Goal: Information Seeking & Learning: Learn about a topic

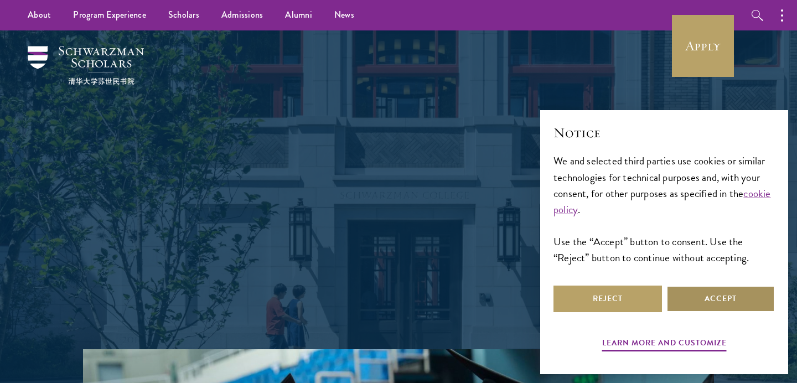
click at [698, 304] on button "Accept" at bounding box center [720, 299] width 108 height 27
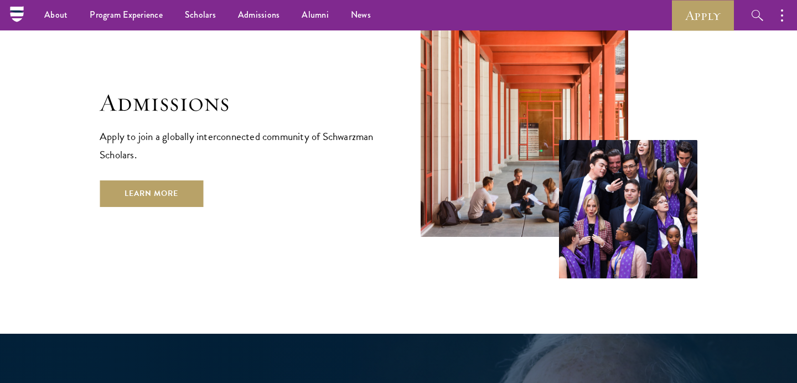
scroll to position [1824, 0]
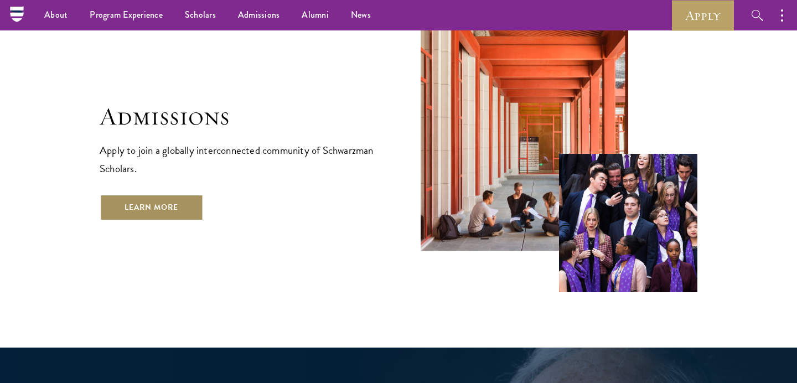
click at [178, 194] on link "Learn More" at bounding box center [152, 207] width 104 height 27
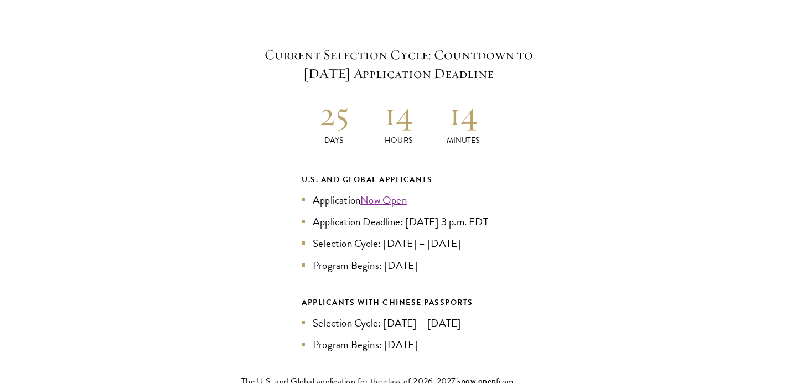
scroll to position [2395, 0]
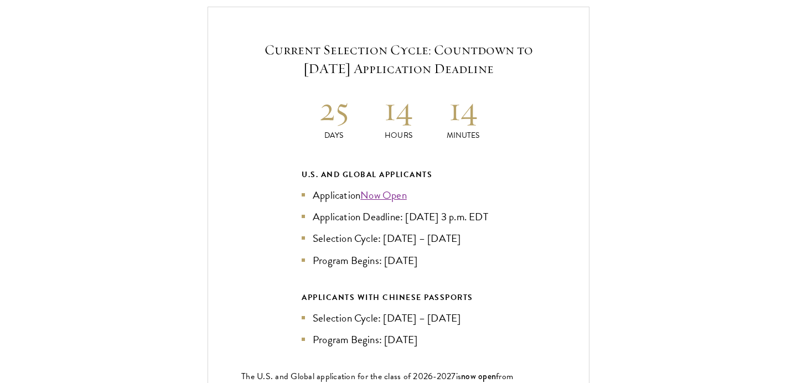
click at [340, 95] on h2 "25" at bounding box center [334, 109] width 65 height 42
click at [338, 95] on h2 "25" at bounding box center [334, 109] width 65 height 42
click at [338, 91] on h2 "25" at bounding box center [334, 109] width 65 height 42
click at [323, 94] on h2 "25" at bounding box center [334, 109] width 65 height 42
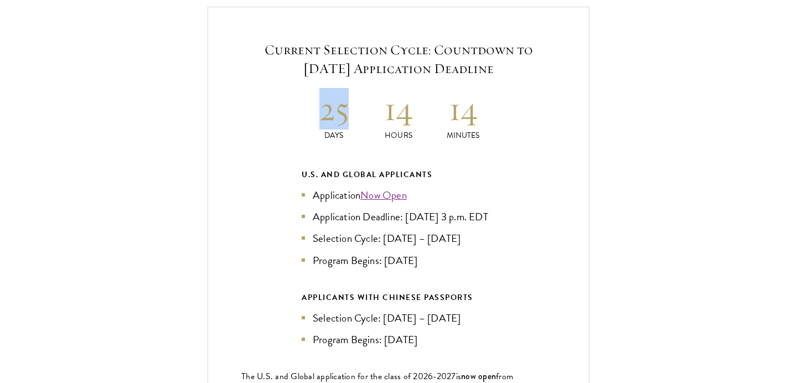
click at [323, 94] on h2 "25" at bounding box center [334, 109] width 65 height 42
click at [359, 88] on h2 "25" at bounding box center [334, 109] width 65 height 42
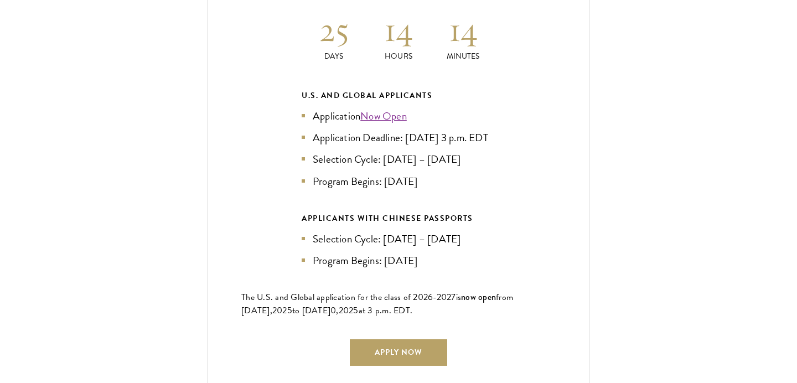
scroll to position [2477, 0]
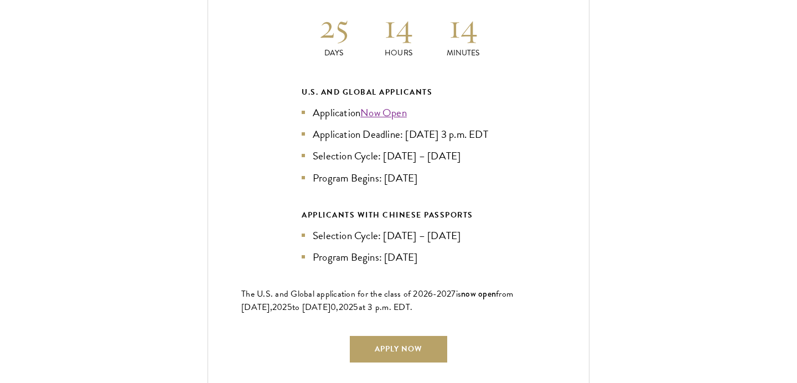
click at [341, 105] on li "Application Now Open" at bounding box center [399, 113] width 194 height 16
click at [337, 126] on li "Application Deadline: [DATE] 3 p.m. EDT" at bounding box center [399, 134] width 194 height 16
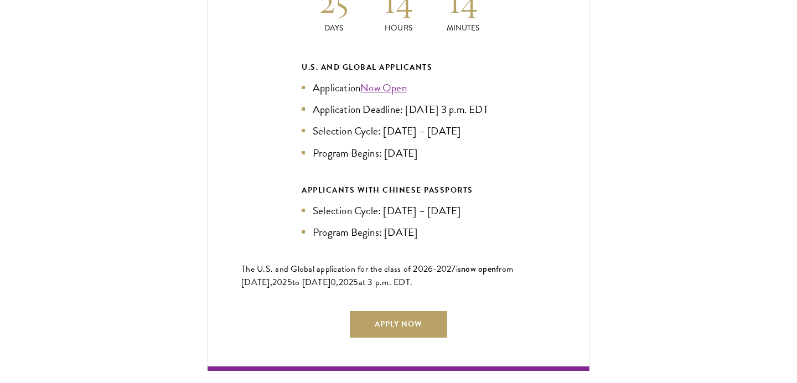
click at [330, 125] on li "Selection Cycle: [DATE] – [DATE]" at bounding box center [399, 131] width 194 height 16
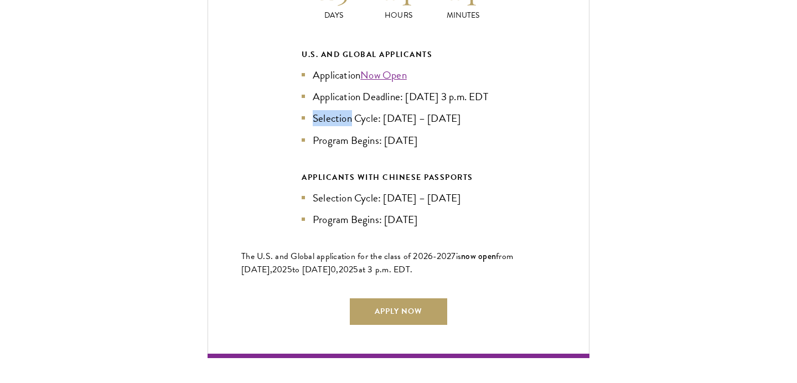
scroll to position [2516, 0]
click at [375, 110] on li "Selection Cycle: [DATE] – [DATE]" at bounding box center [399, 118] width 194 height 16
click at [358, 110] on li "Selection Cycle: [DATE] – [DATE]" at bounding box center [399, 118] width 194 height 16
click at [348, 142] on div "U.S. and Global Applicants Application Now Open Application Deadline: [DATE] 3 …" at bounding box center [399, 136] width 194 height 179
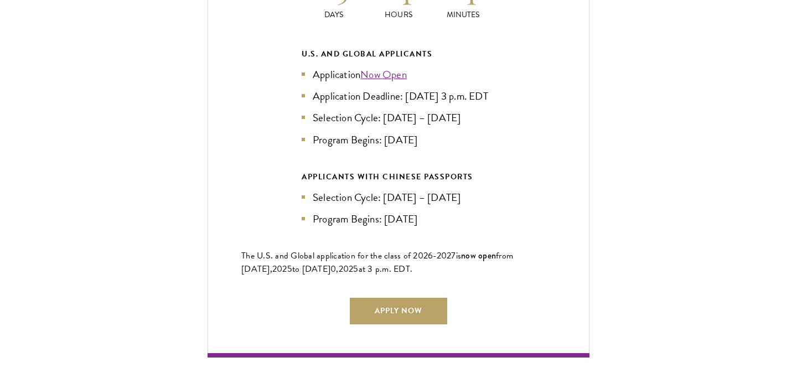
click at [348, 142] on div "U.S. and Global Applicants Application Now Open Application Deadline: [DATE] 3 …" at bounding box center [399, 136] width 194 height 179
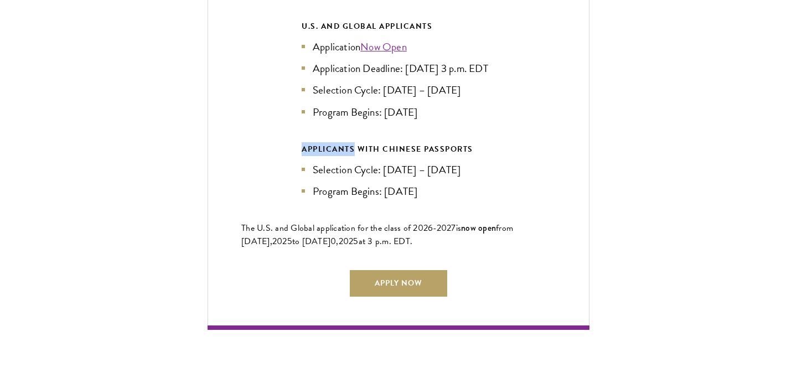
click at [377, 113] on li "Program Begins: [DATE]" at bounding box center [399, 112] width 194 height 16
click at [360, 116] on div "U.S. and Global Applicants Application Now Open Application Deadline: [DATE] 3 …" at bounding box center [399, 108] width 194 height 179
click at [351, 142] on div "APPLICANTS WITH CHINESE PASSPORTS" at bounding box center [399, 149] width 194 height 14
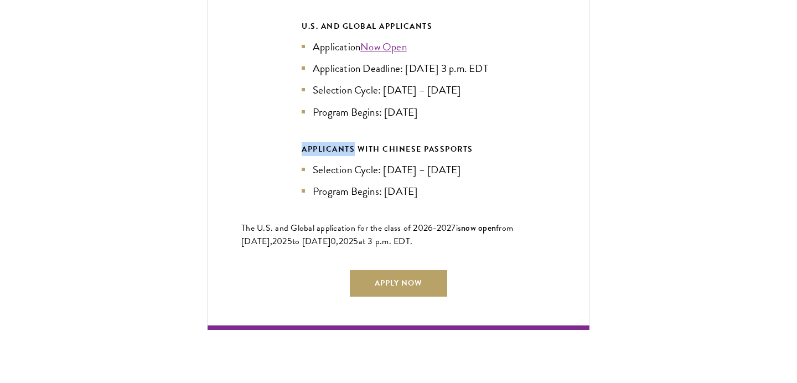
click at [344, 162] on li "Selection Cycle: [DATE] – [DATE]" at bounding box center [399, 170] width 194 height 16
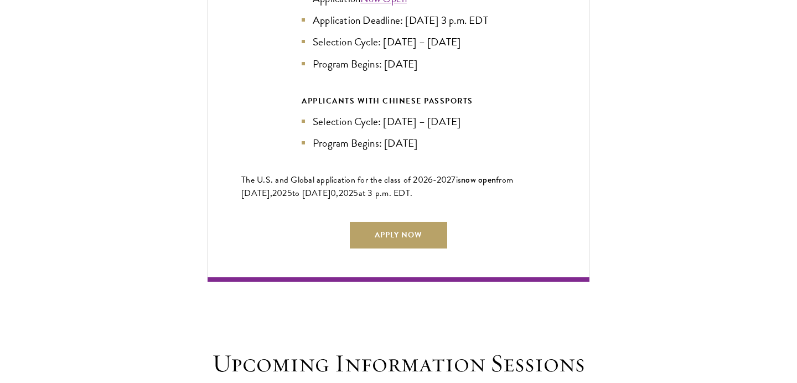
scroll to position [2594, 0]
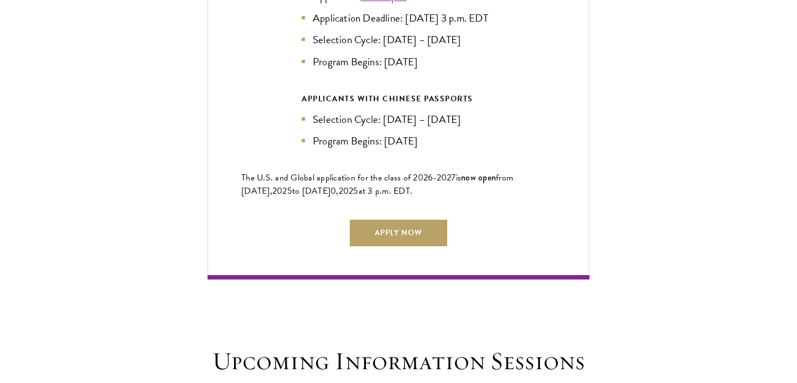
click at [371, 133] on li "Program Begins: [DATE]" at bounding box center [399, 141] width 194 height 16
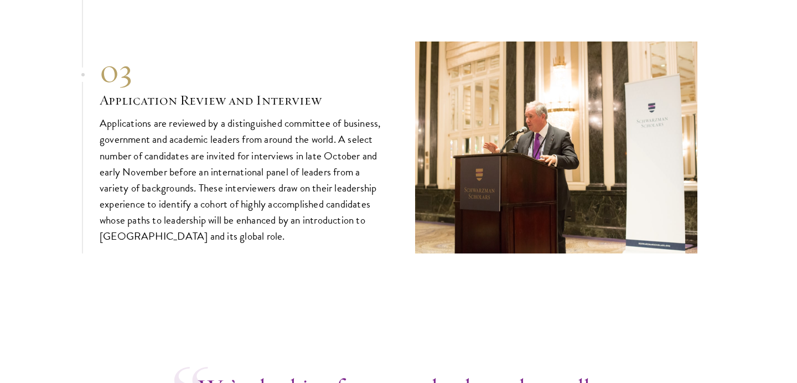
scroll to position [4126, 0]
